Goal: Transaction & Acquisition: Purchase product/service

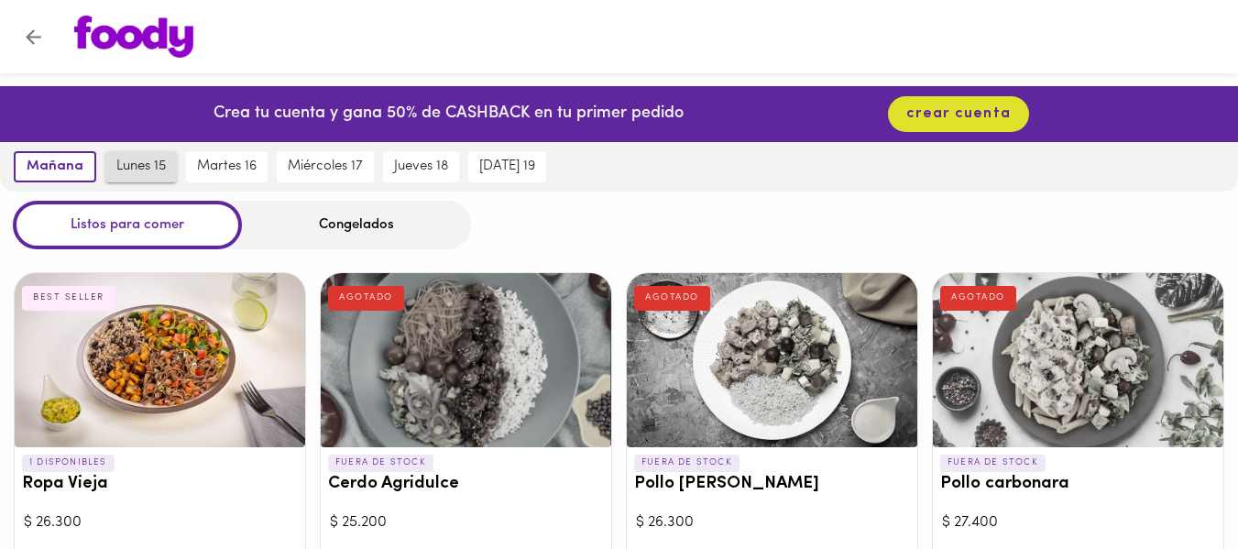
click at [118, 167] on span "lunes 15" at bounding box center [140, 166] width 49 height 16
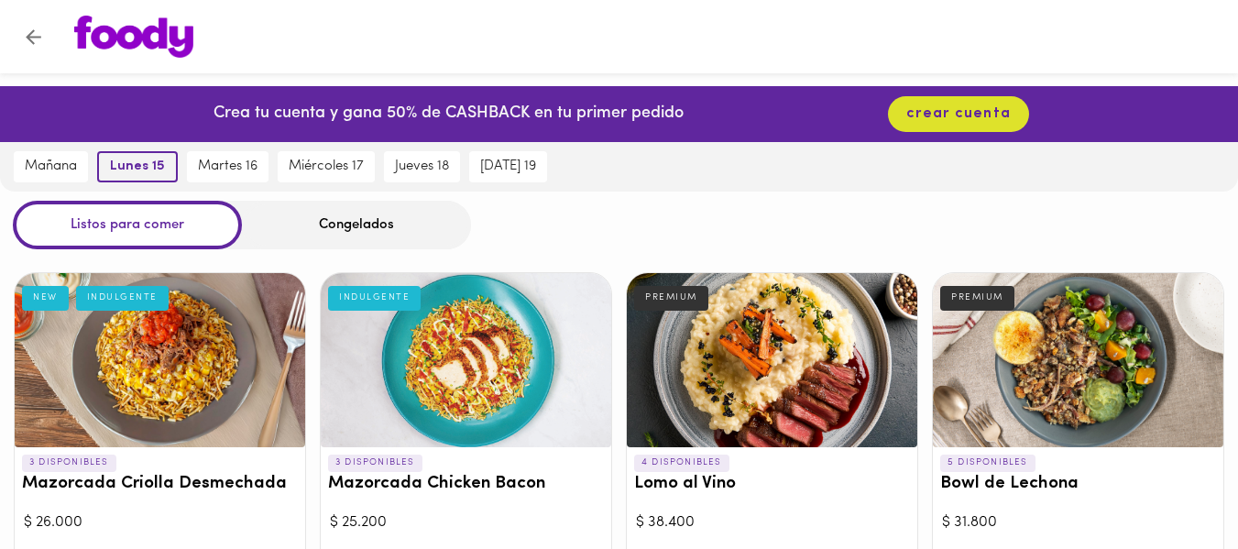
click at [127, 173] on span "lunes 15" at bounding box center [137, 166] width 55 height 16
click at [165, 232] on div "Listos para comer" at bounding box center [127, 225] width 229 height 49
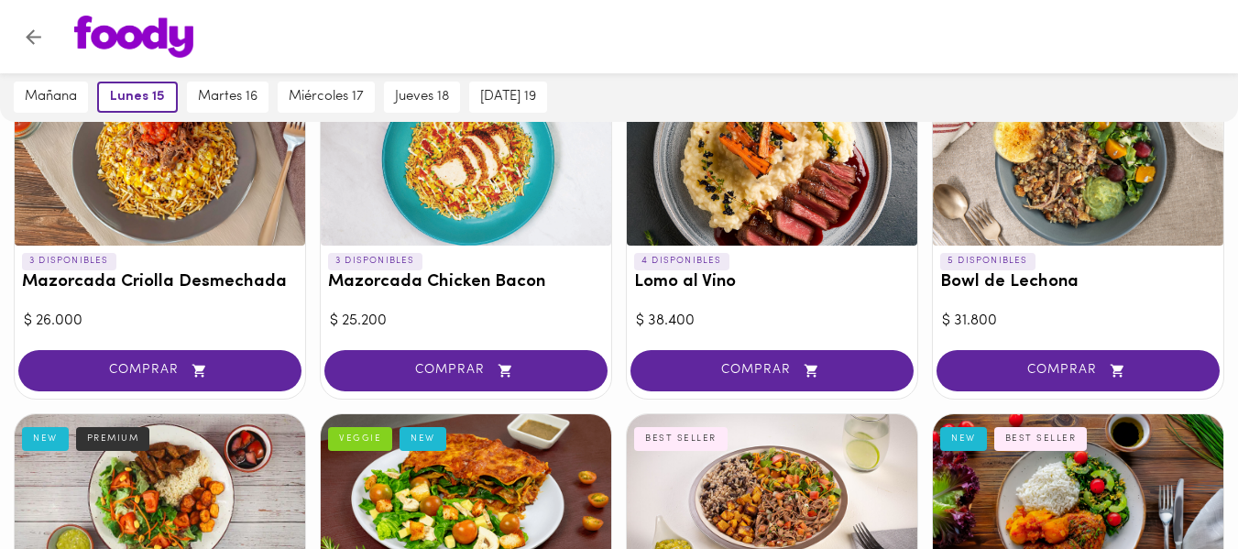
scroll to position [214, 0]
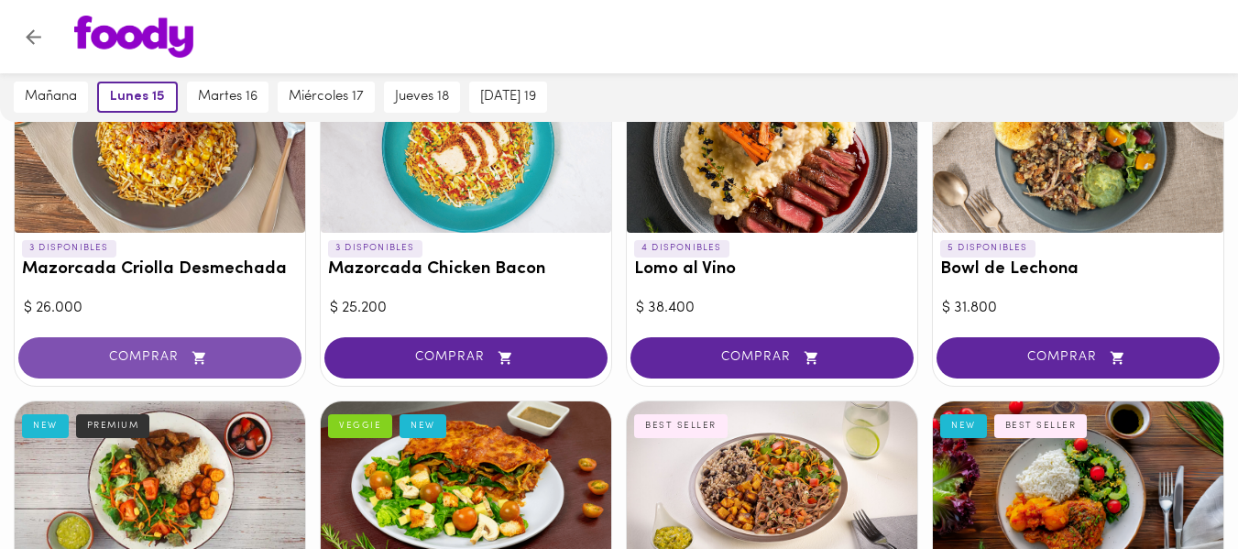
click at [126, 354] on span "COMPRAR" at bounding box center [159, 358] width 237 height 16
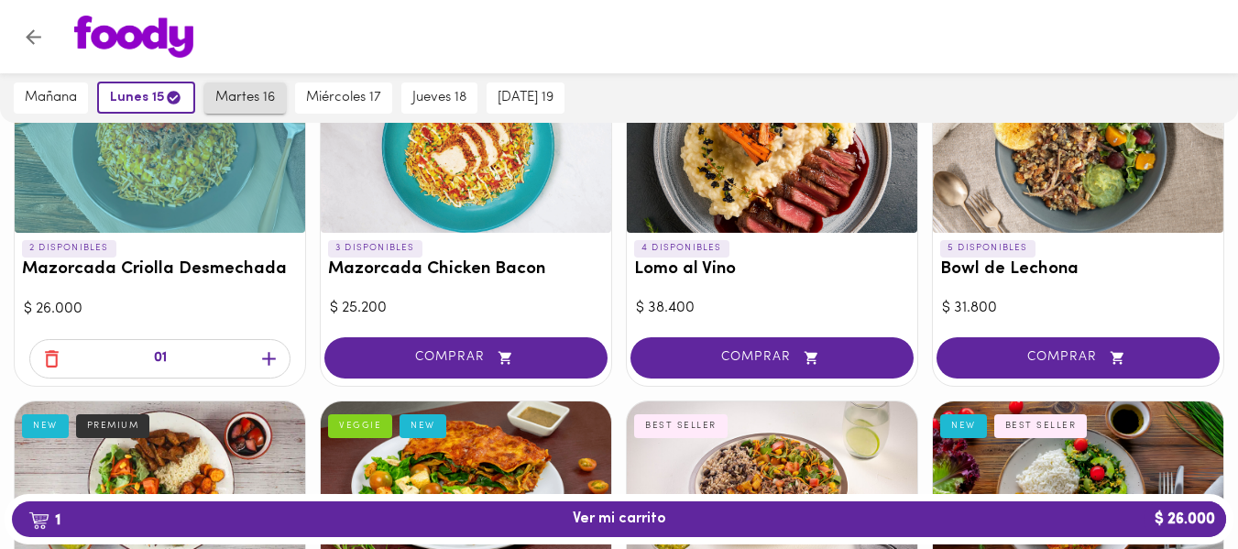
click at [233, 93] on span "martes 16" at bounding box center [245, 98] width 60 height 16
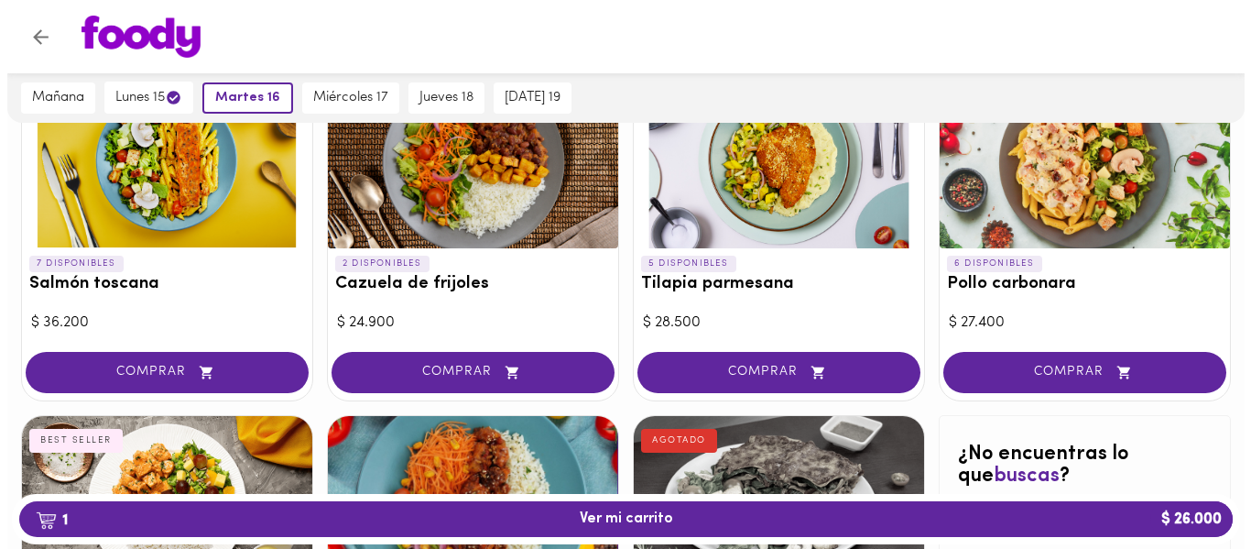
scroll to position [1576, 0]
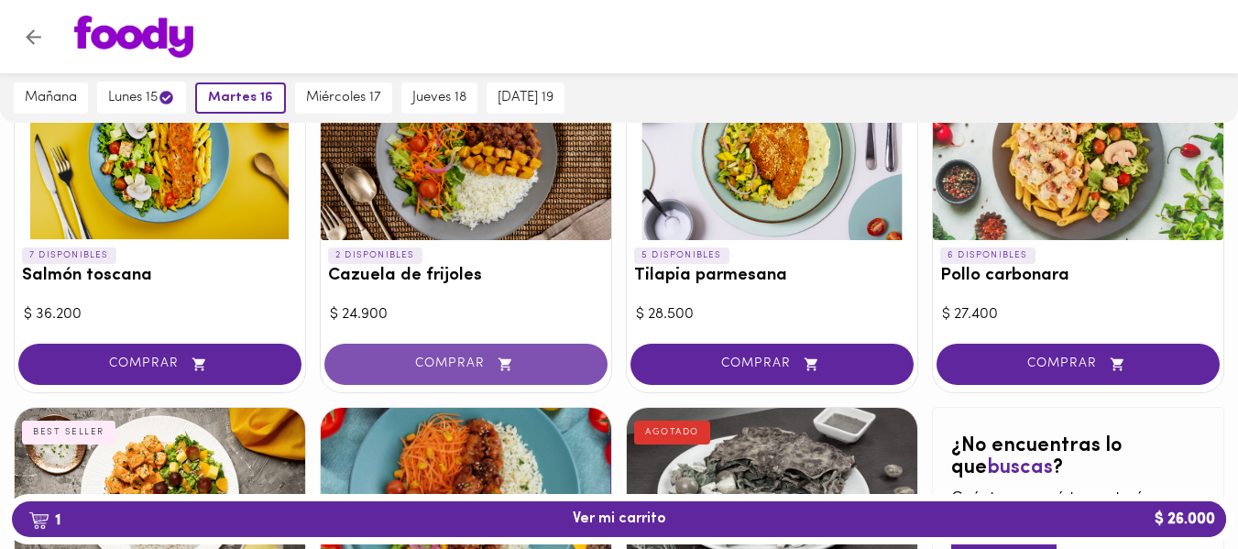
click at [410, 363] on span "COMPRAR" at bounding box center [465, 364] width 237 height 16
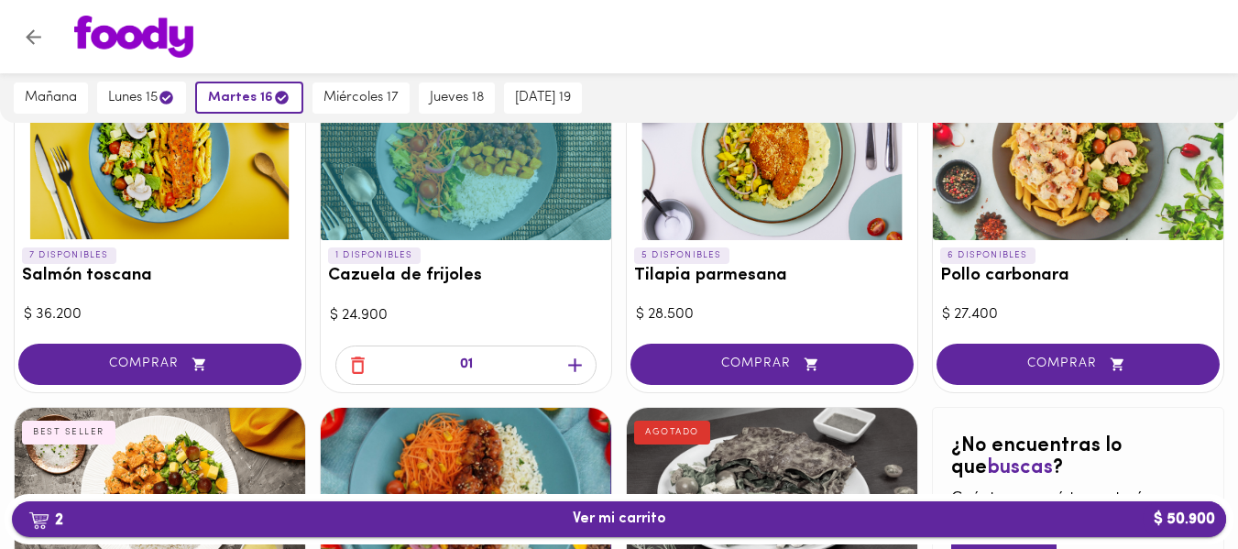
click at [484, 526] on span "2 Ver mi carrito $ 50.900" at bounding box center [619, 518] width 1185 height 17
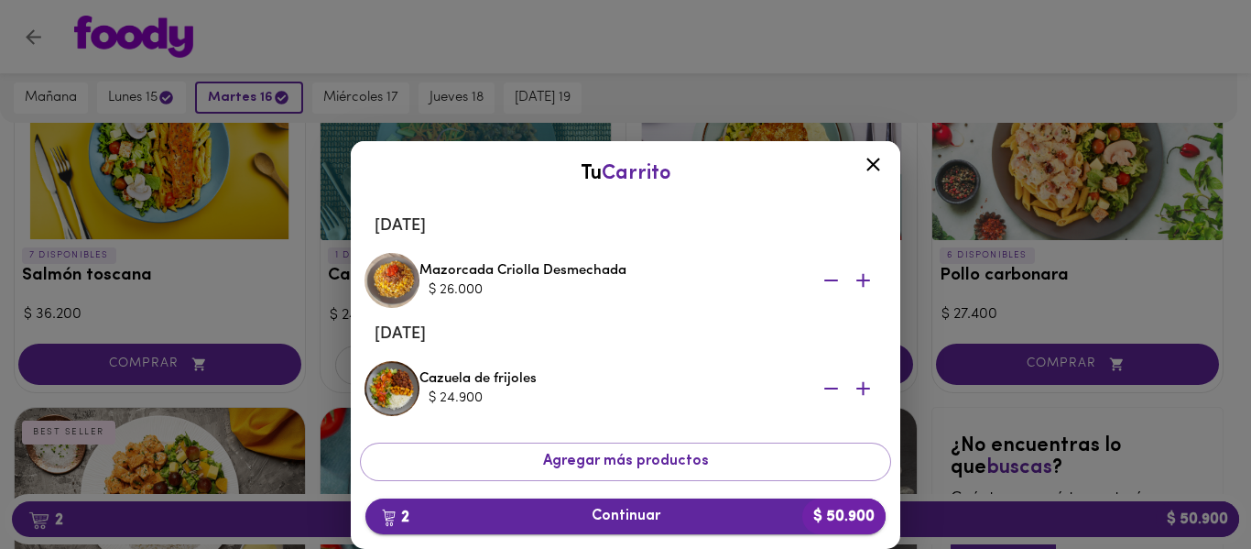
click at [620, 519] on span "2 Continuar $ 50.900" at bounding box center [625, 516] width 491 height 17
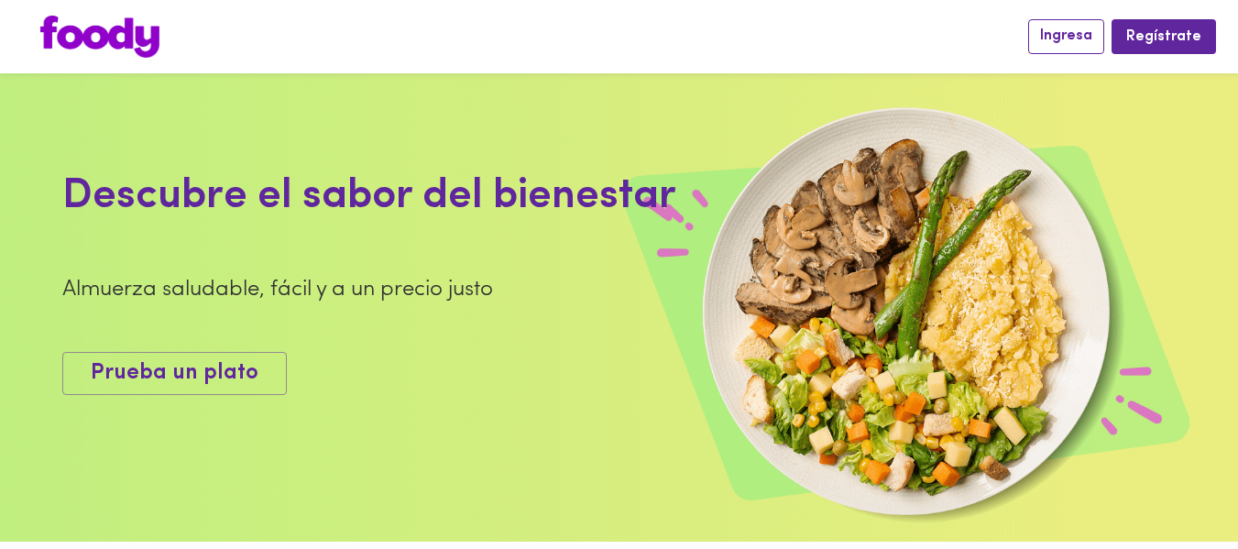
click at [1091, 36] on span "Ingresa" at bounding box center [1066, 35] width 52 height 17
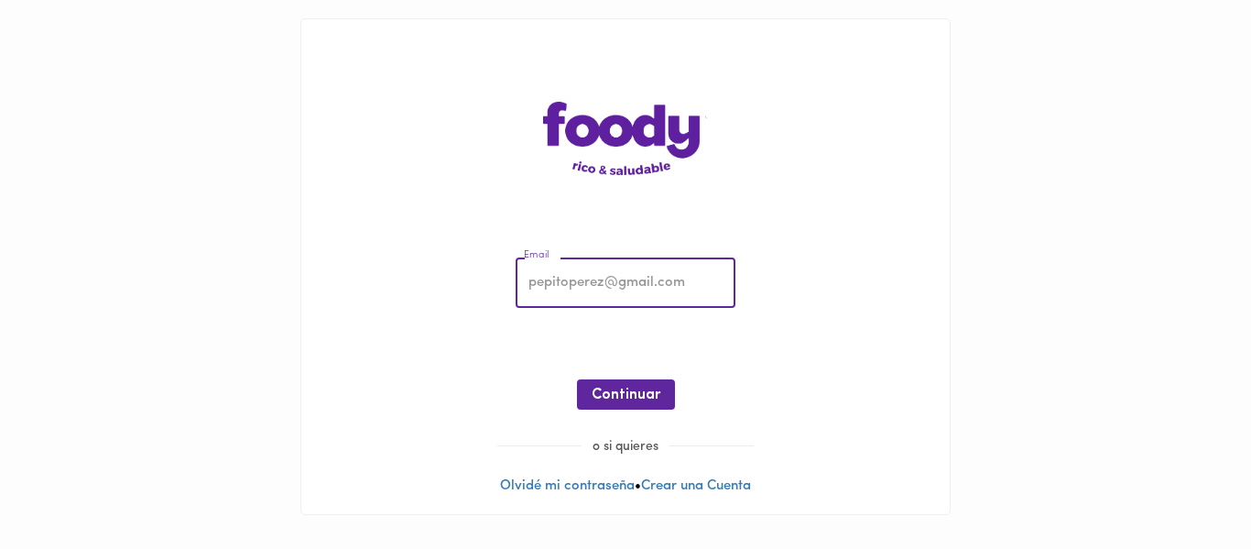
click at [628, 289] on input "email" at bounding box center [626, 283] width 220 height 50
type input "[EMAIL_ADDRESS][DOMAIN_NAME]"
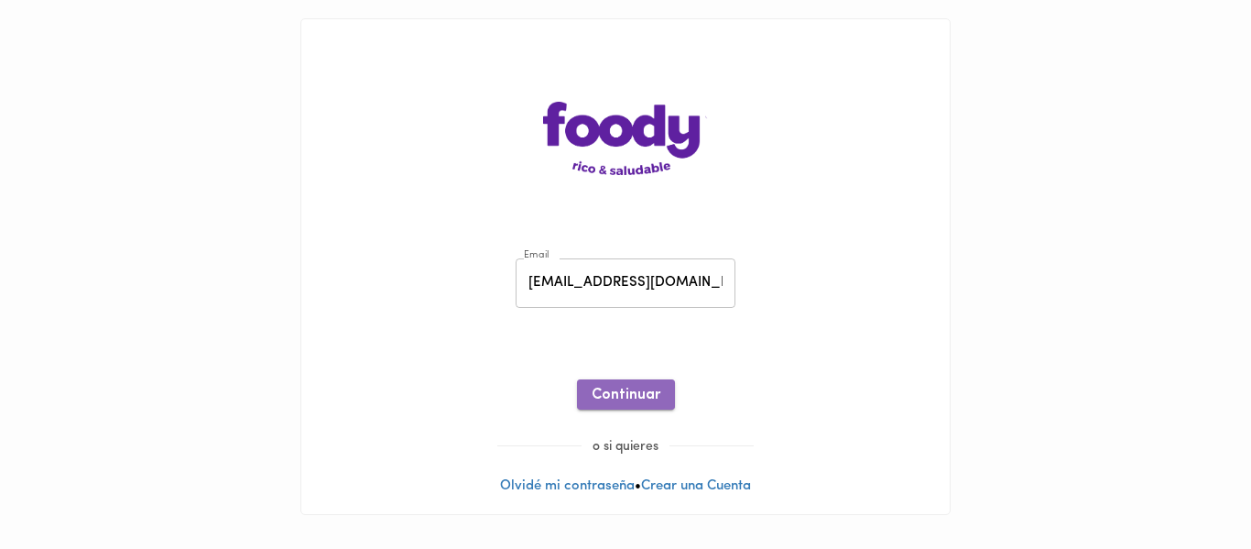
click at [629, 394] on span "Continuar" at bounding box center [626, 395] width 69 height 17
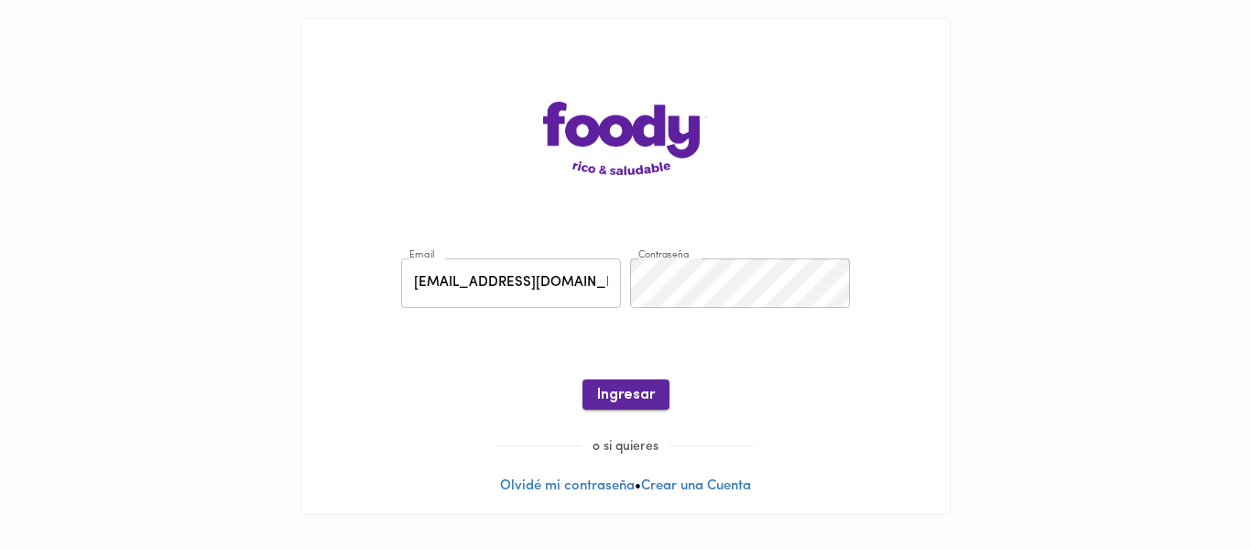
click at [630, 389] on span "Ingresar" at bounding box center [626, 395] width 58 height 17
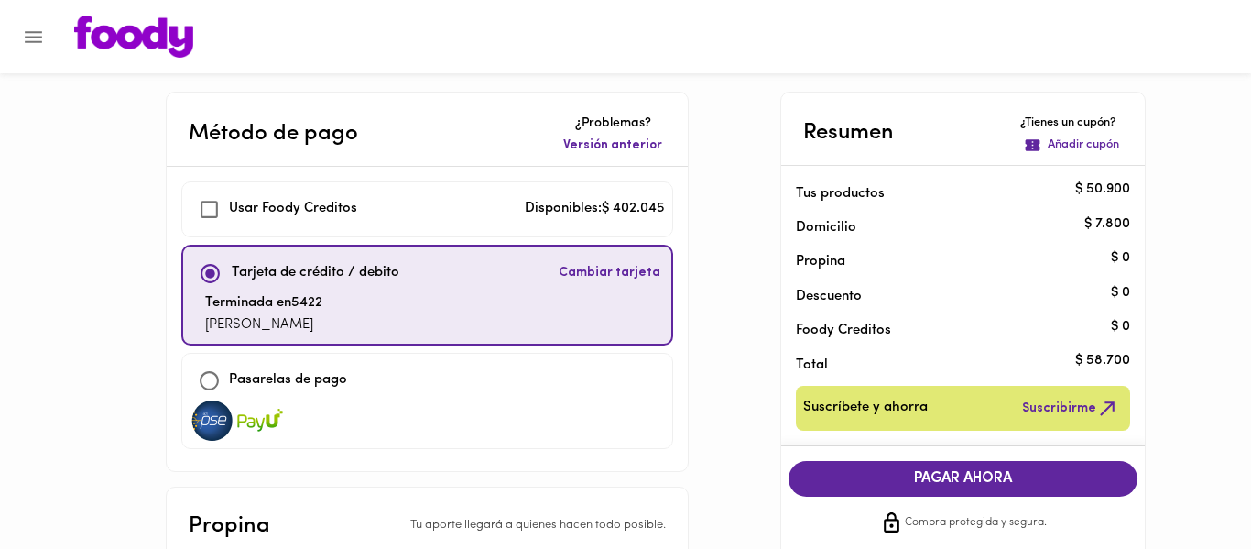
checkbox input "true"
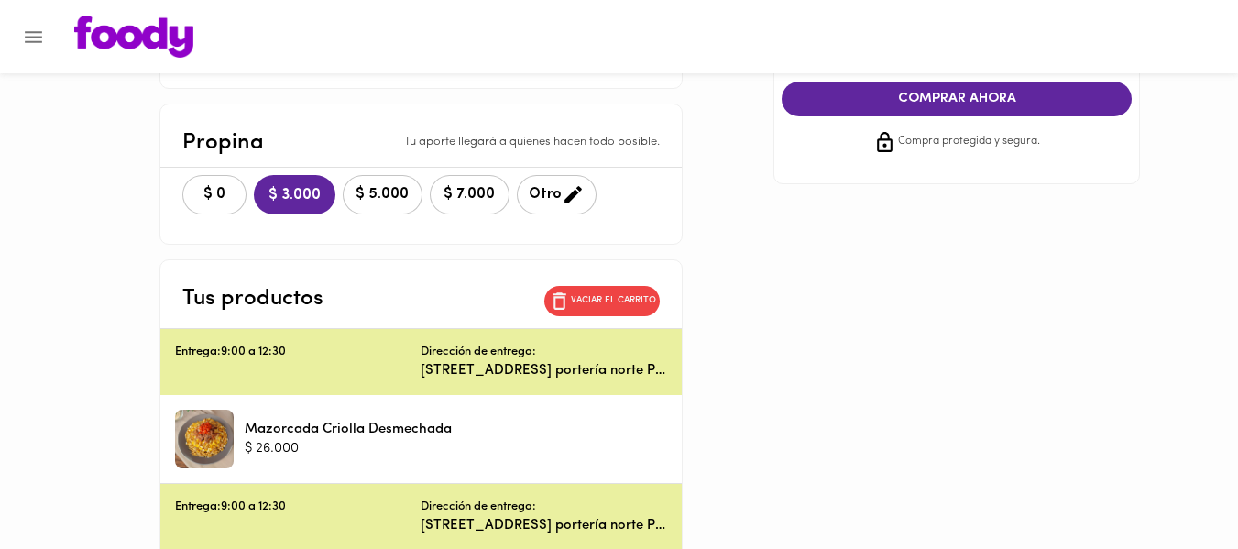
scroll to position [404, 0]
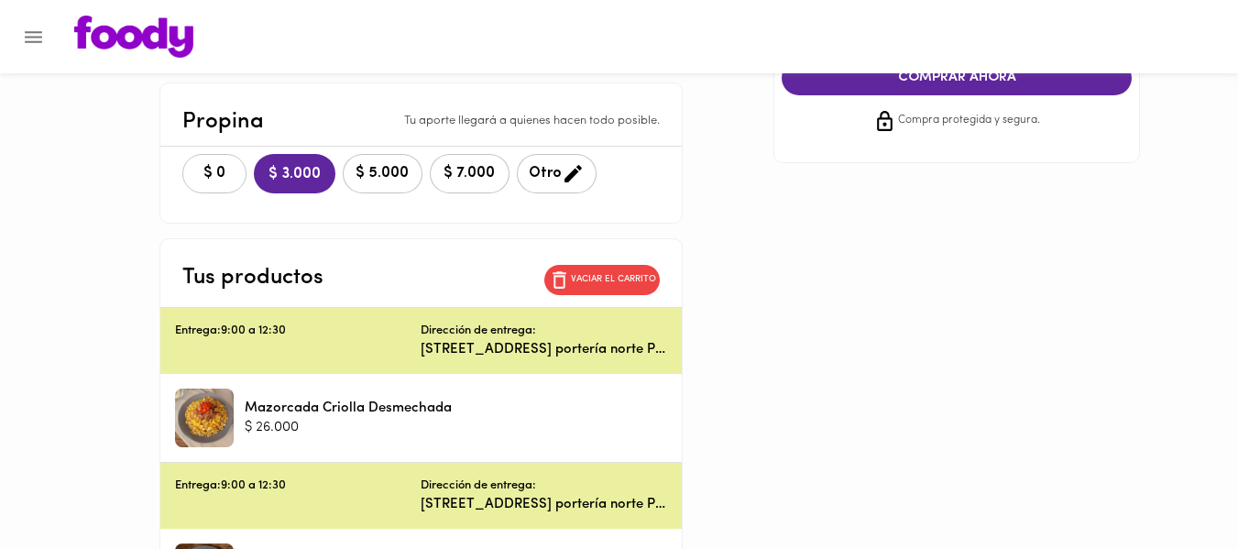
click at [216, 167] on span "$ 0" at bounding box center [214, 173] width 40 height 17
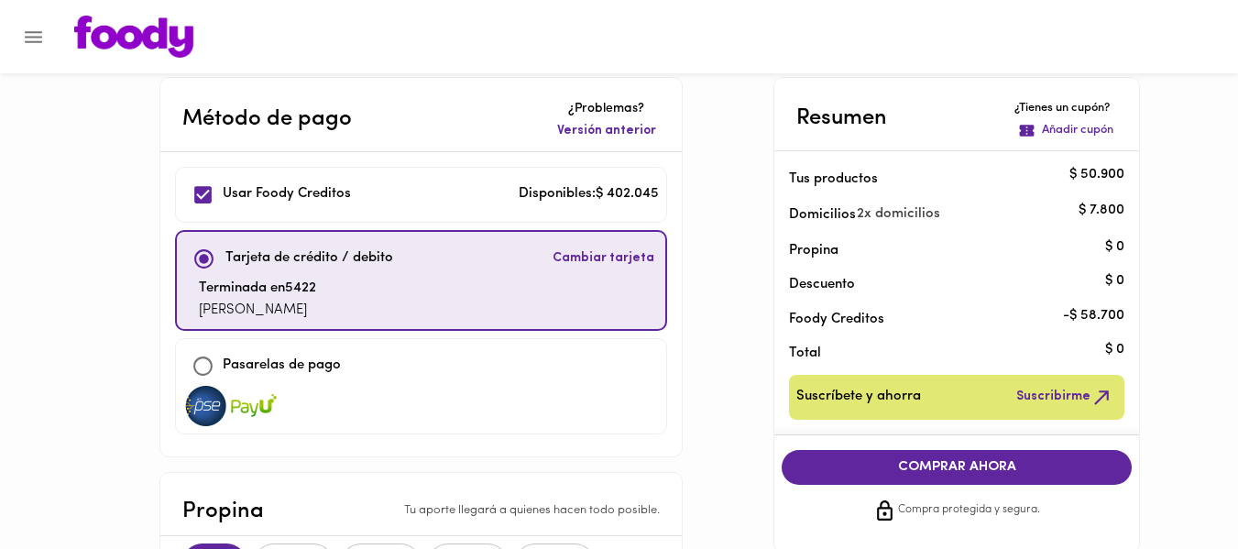
scroll to position [16, 0]
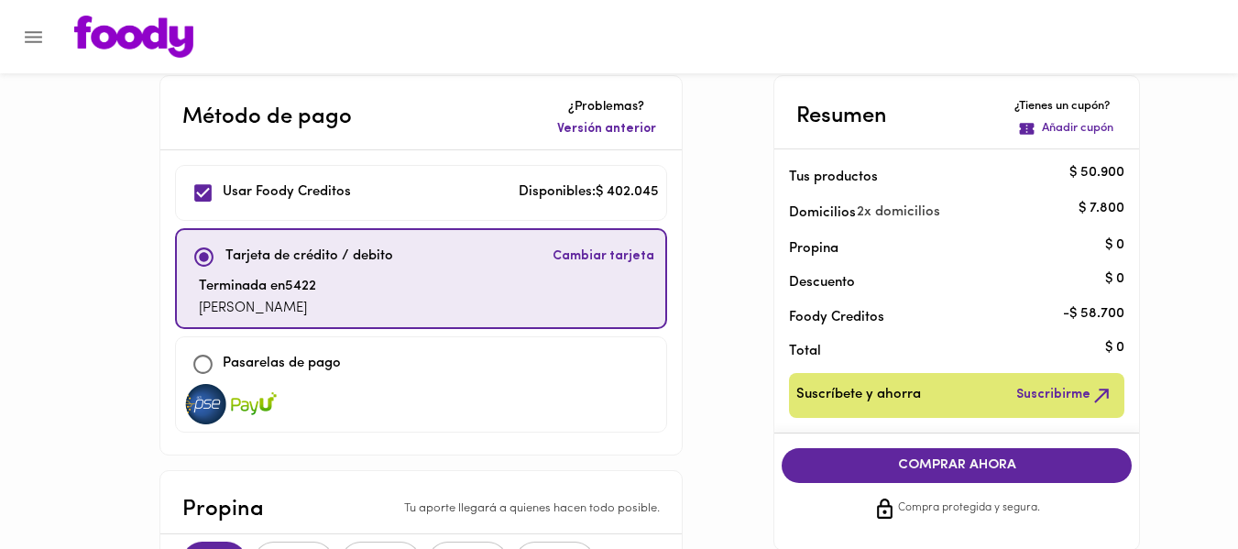
click at [936, 465] on span "COMPRAR AHORA" at bounding box center [956, 465] width 313 height 16
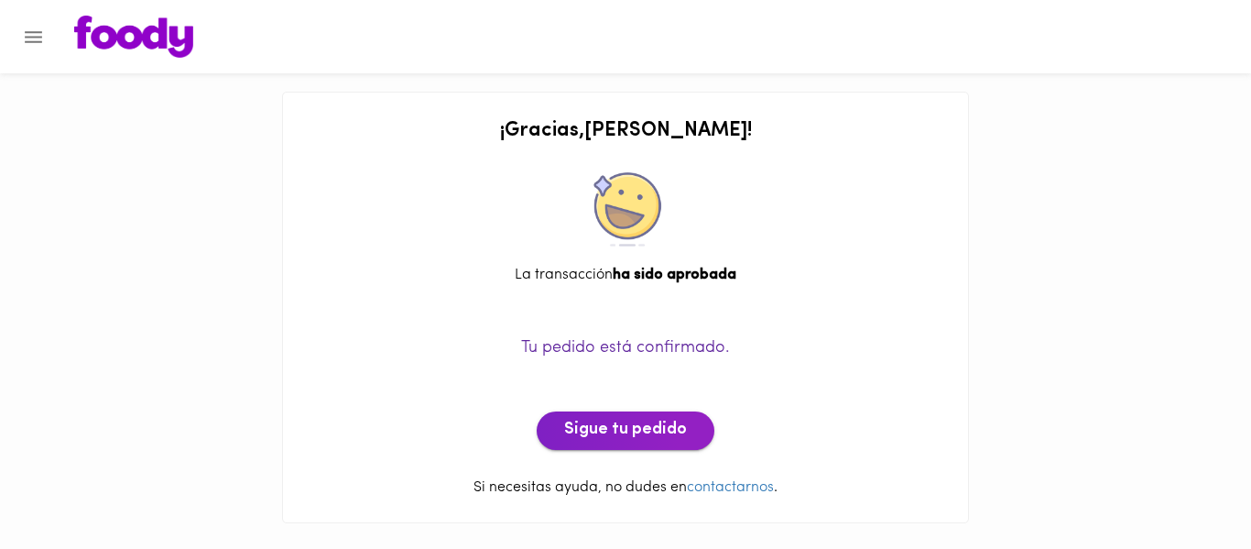
click at [628, 441] on span "Sigue tu pedido" at bounding box center [625, 430] width 123 height 20
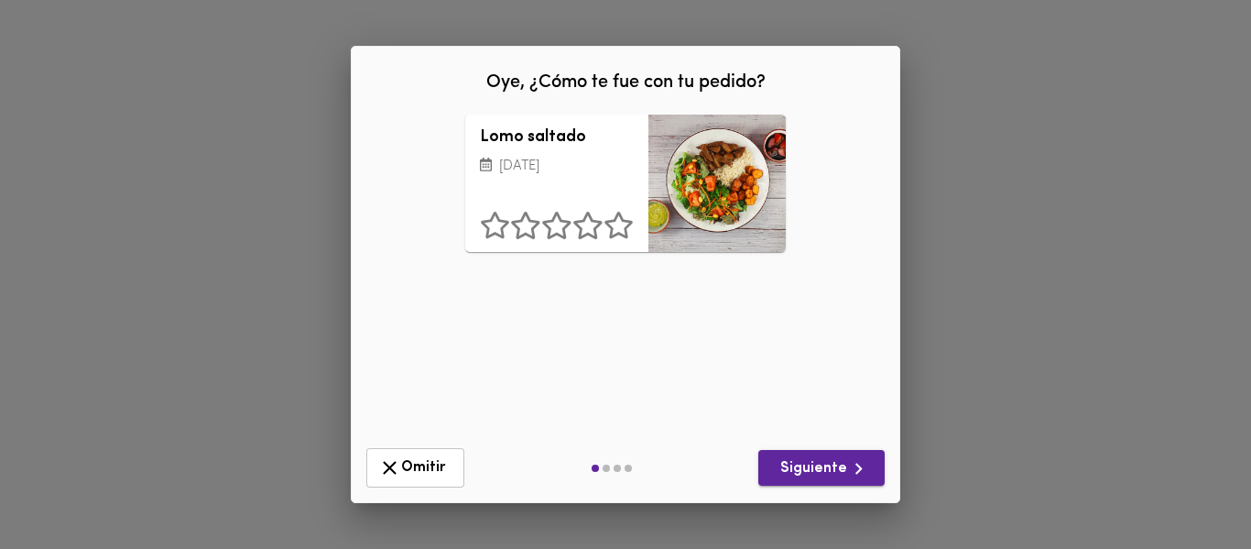
click at [813, 466] on span "Siguiente" at bounding box center [821, 468] width 97 height 23
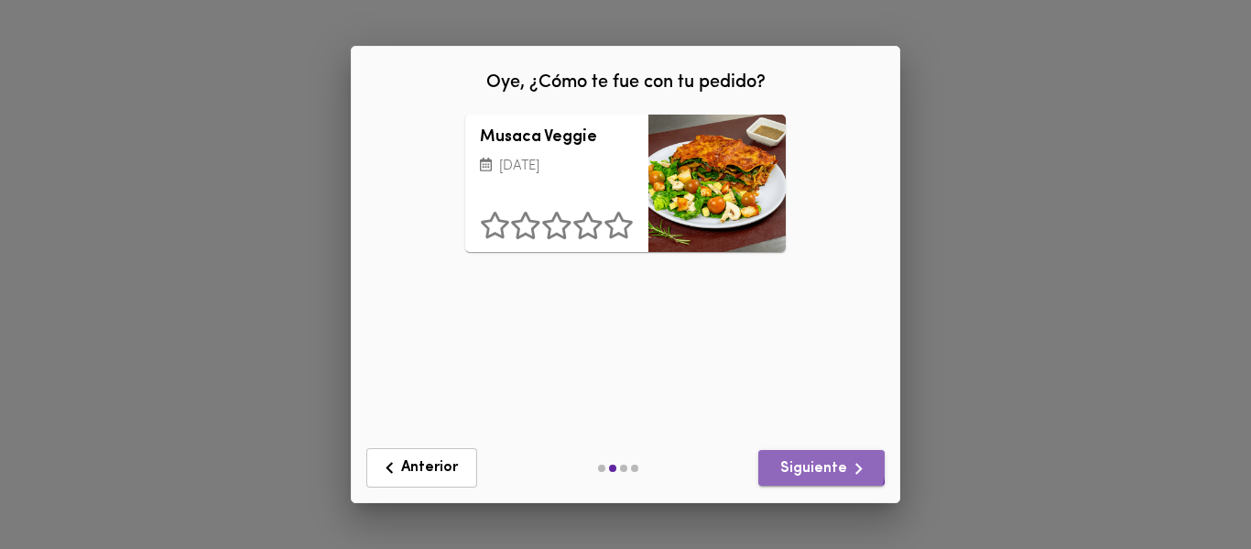
click at [814, 464] on span "Siguiente" at bounding box center [821, 468] width 97 height 23
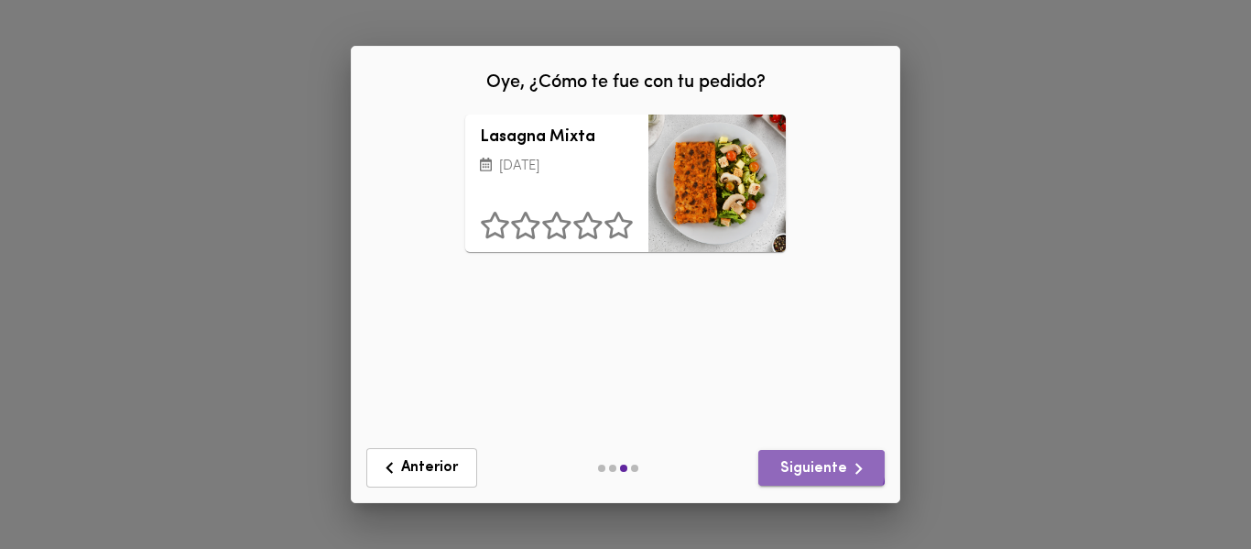
click at [814, 464] on span "Siguiente" at bounding box center [821, 468] width 97 height 23
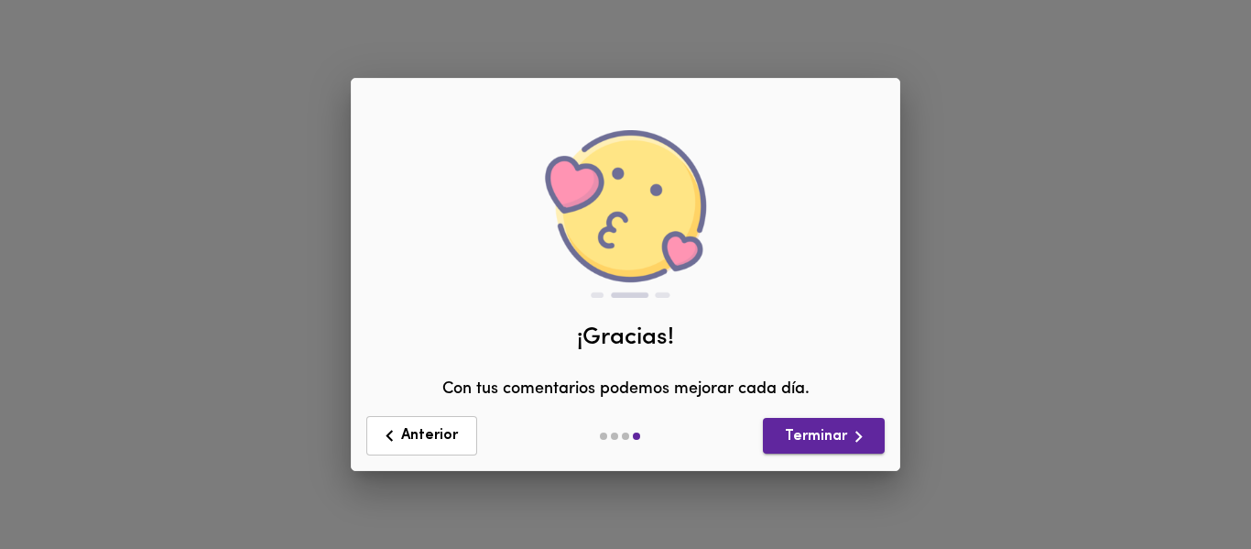
click at [812, 442] on span "Terminar" at bounding box center [824, 436] width 93 height 23
